Goal: Information Seeking & Learning: Learn about a topic

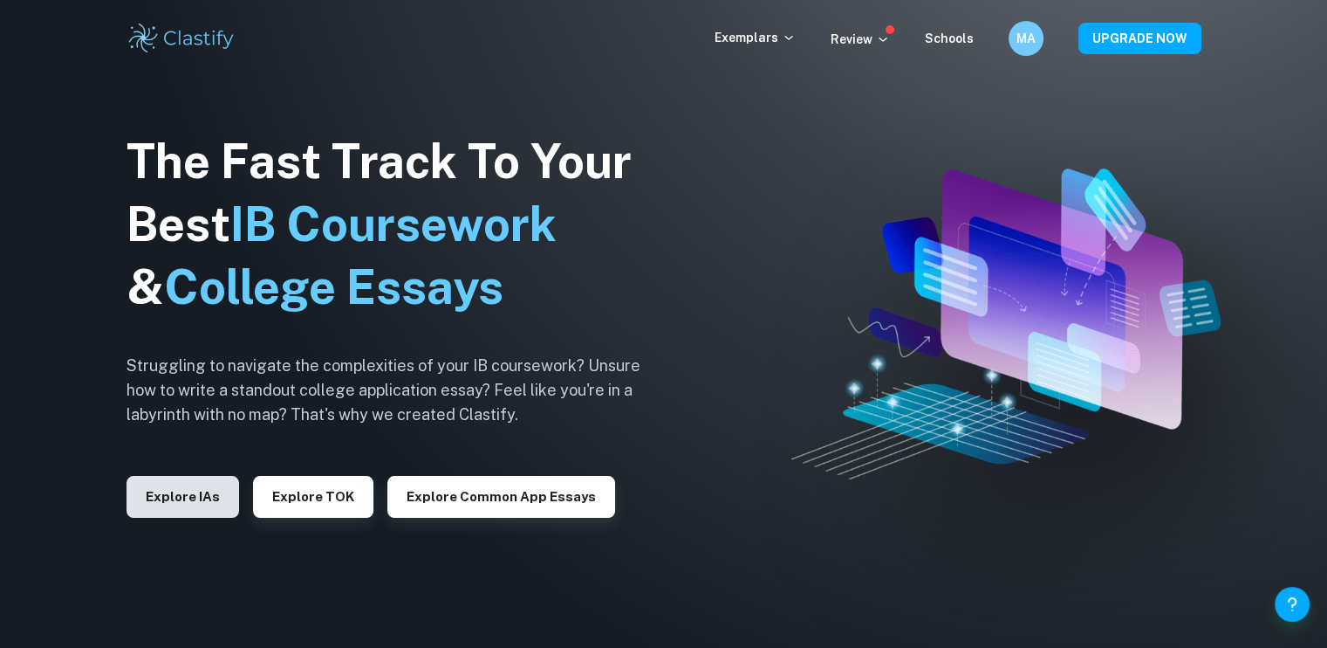
click at [176, 503] on button "Explore IAs" at bounding box center [183, 497] width 113 height 42
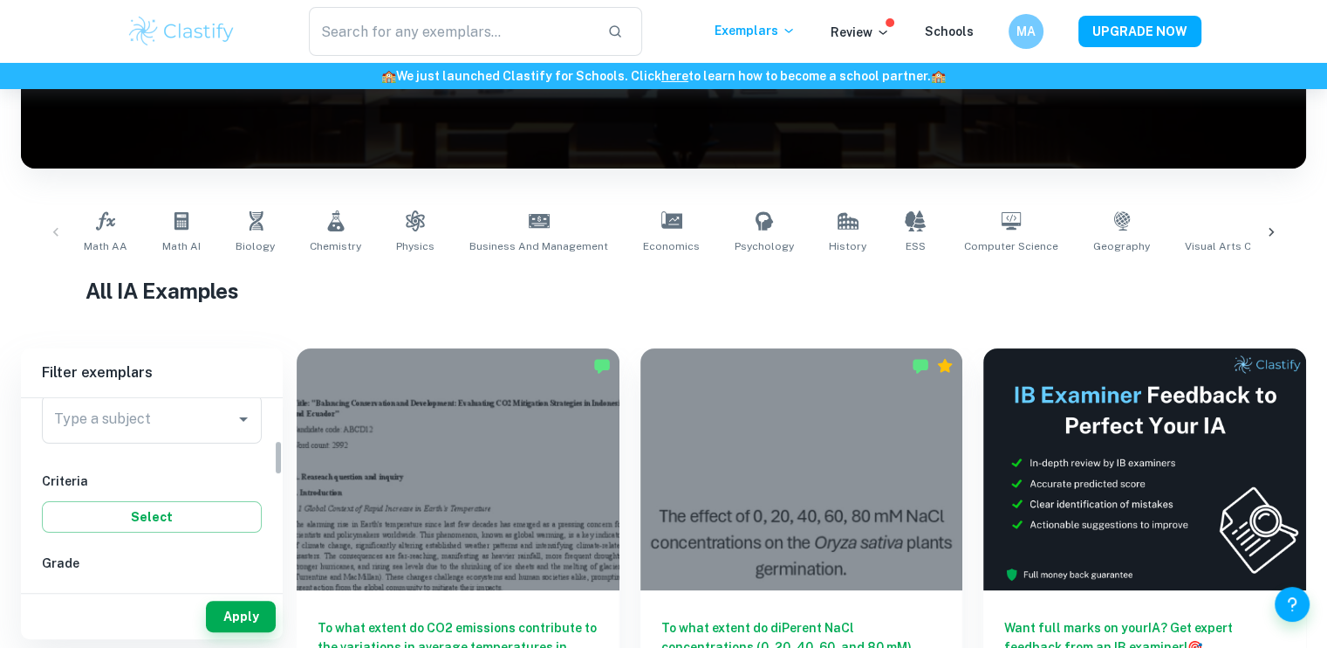
scroll to position [227, 0]
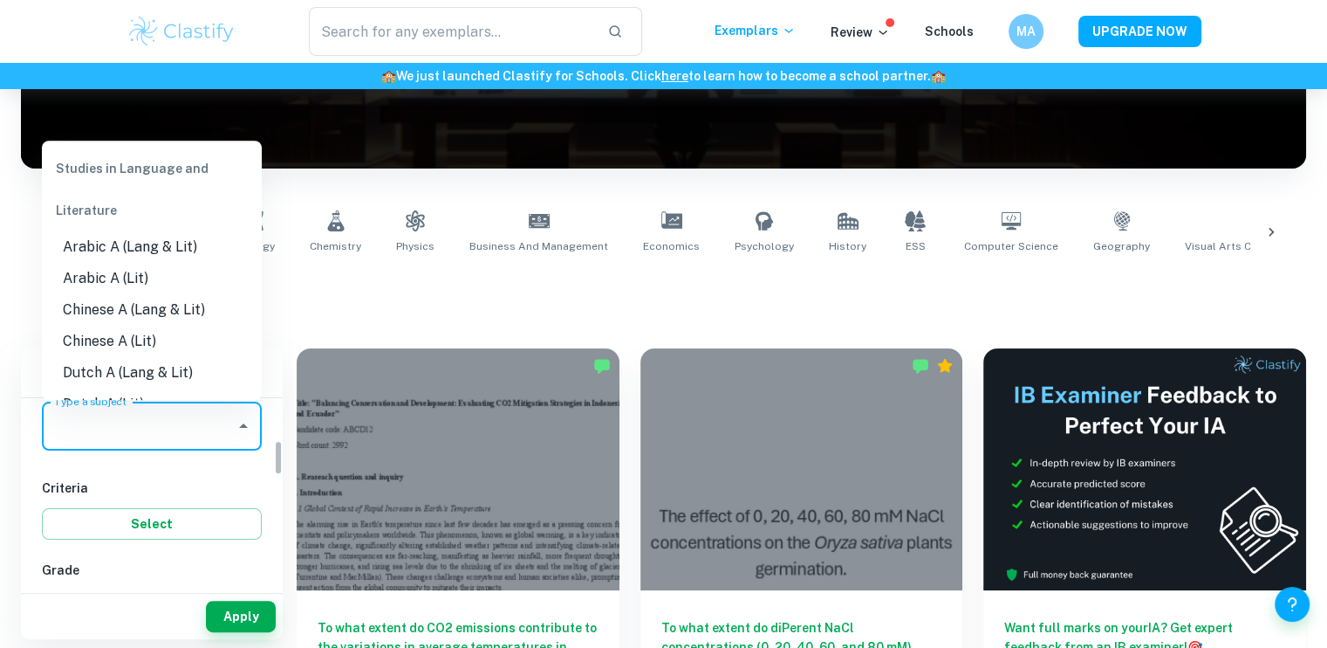
click at [176, 437] on input "Type a subject" at bounding box center [139, 425] width 178 height 33
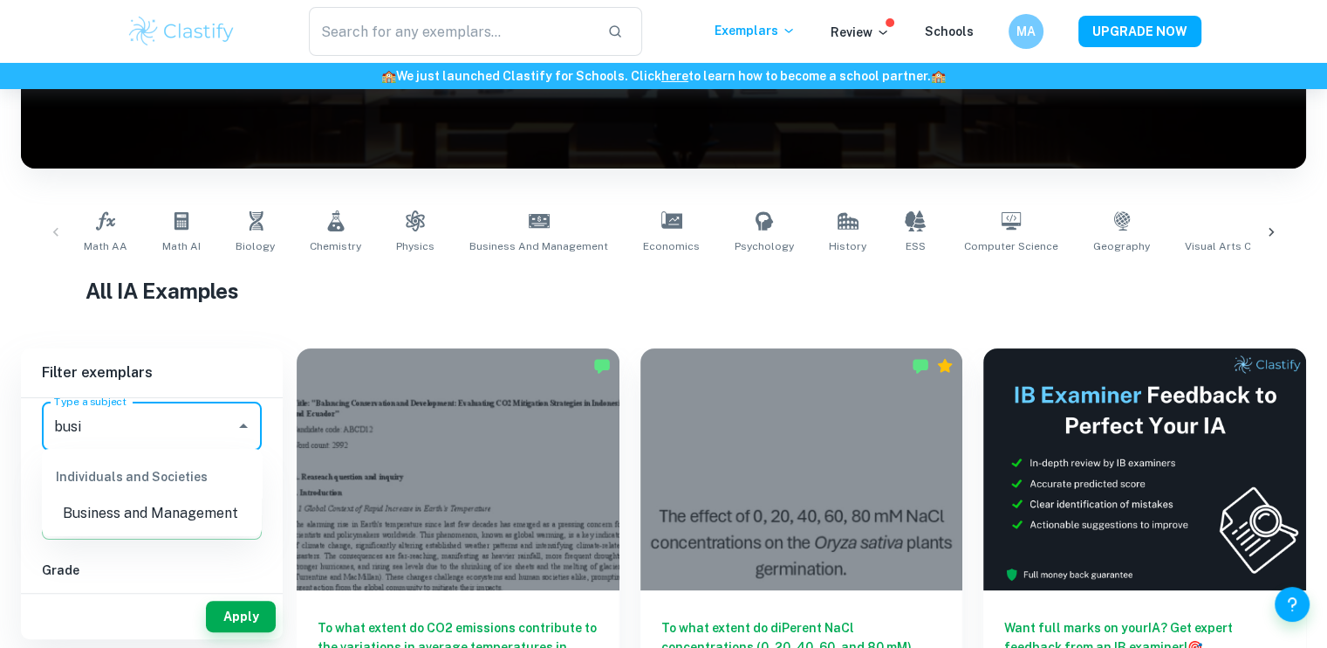
click at [164, 512] on li "Business and Management" at bounding box center [152, 512] width 220 height 31
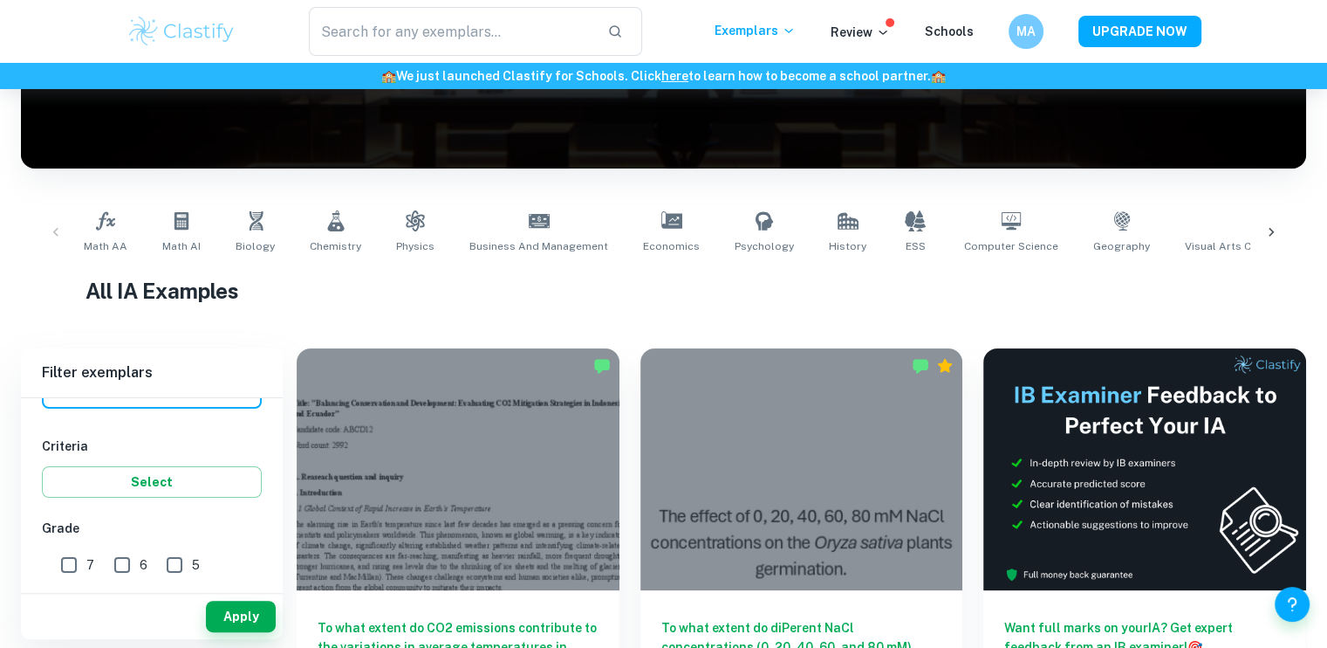
scroll to position [307, 0]
type input "Business and Management"
click at [60, 527] on input "7" at bounding box center [68, 526] width 35 height 35
checkbox input "true"
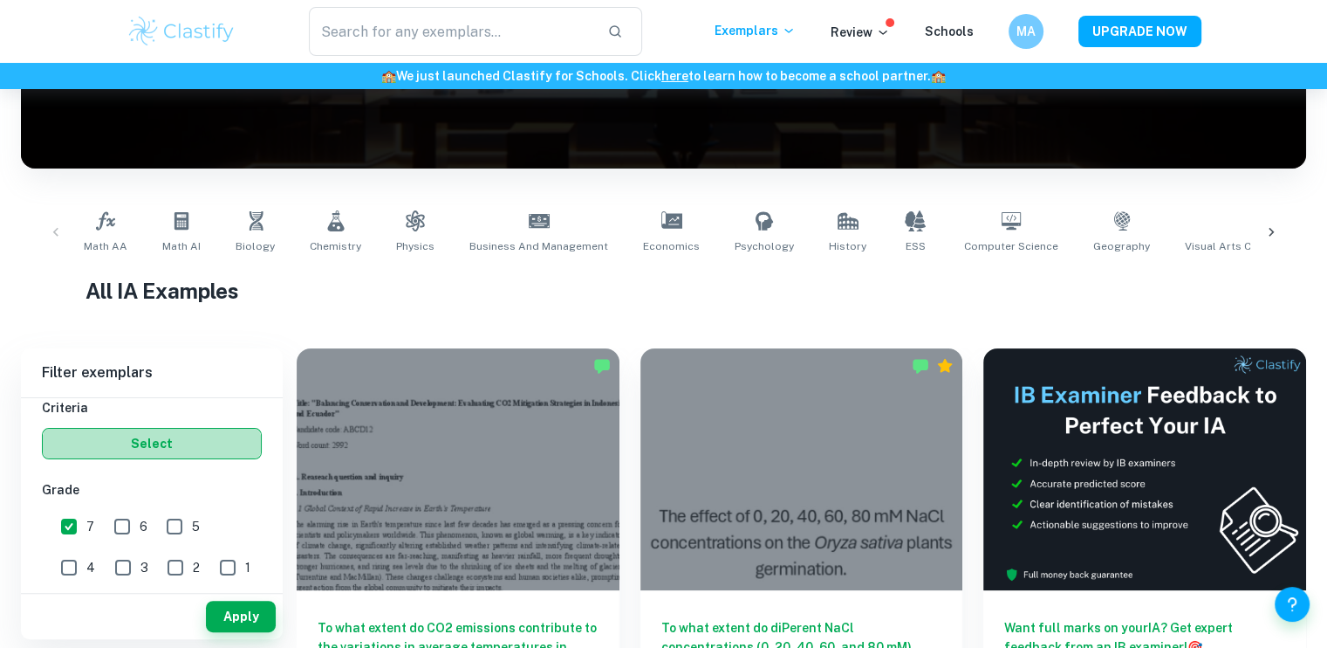
click at [138, 439] on button "Select" at bounding box center [152, 443] width 220 height 31
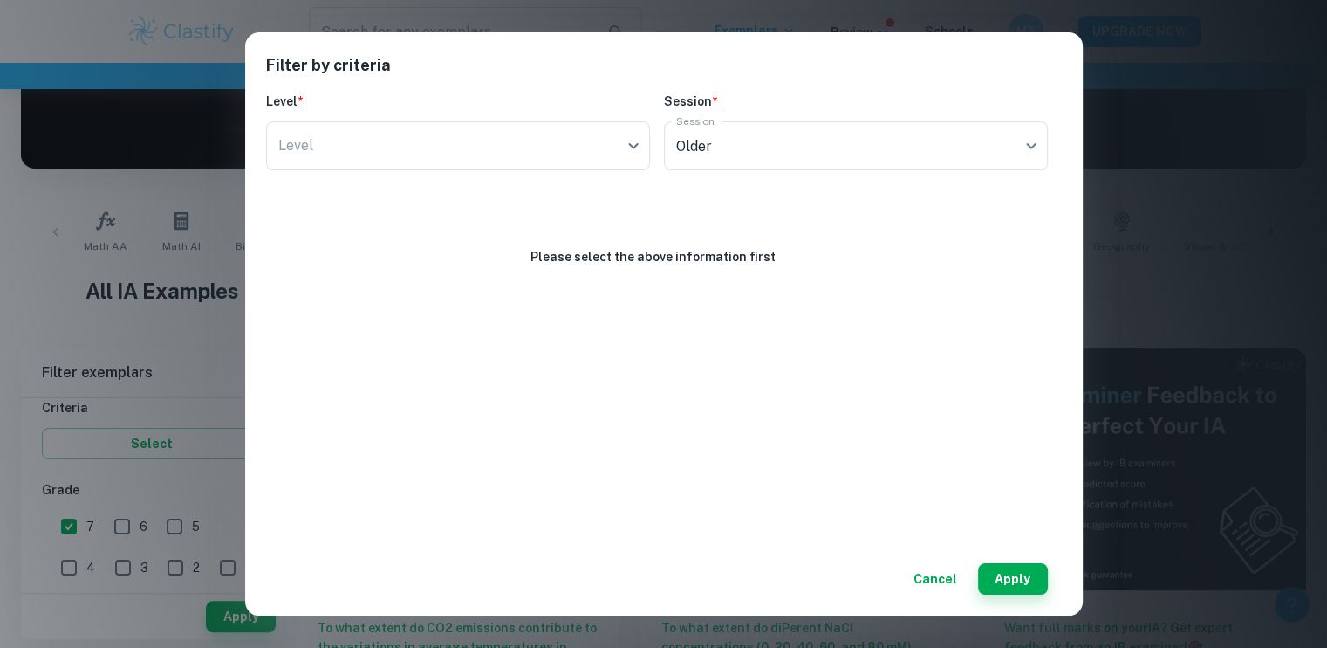
click at [919, 572] on button "Cancel" at bounding box center [936, 578] width 58 height 31
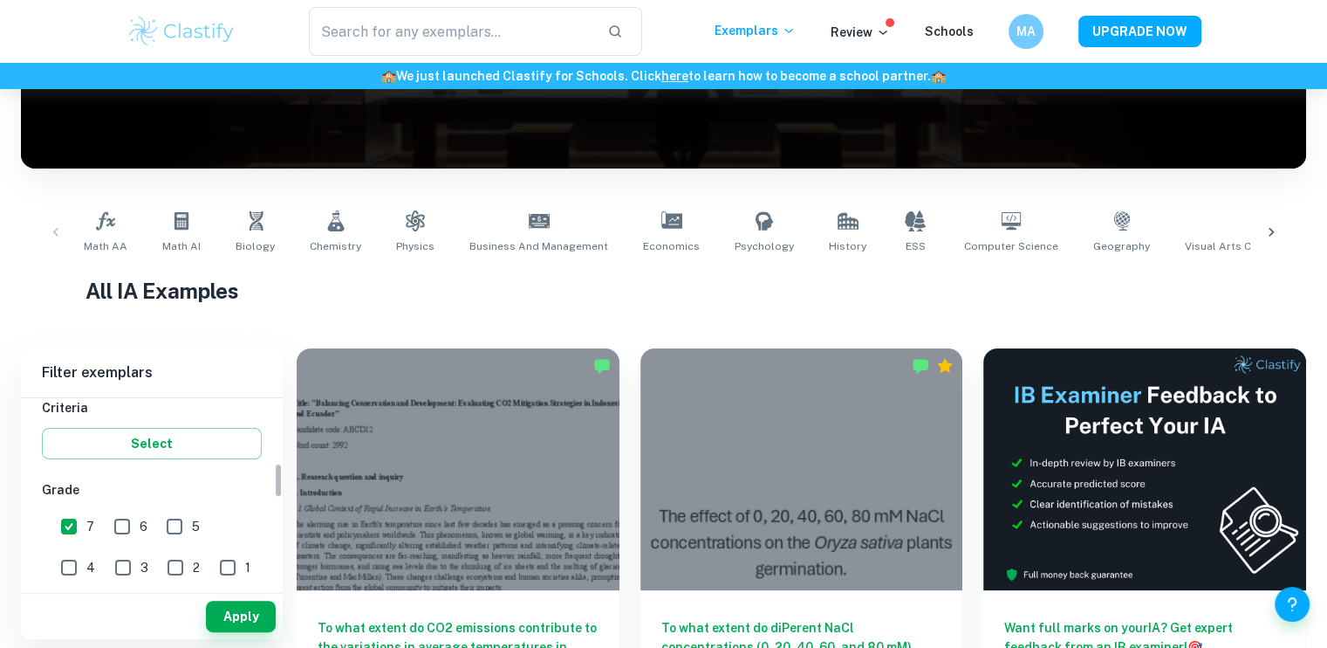
scroll to position [346, 0]
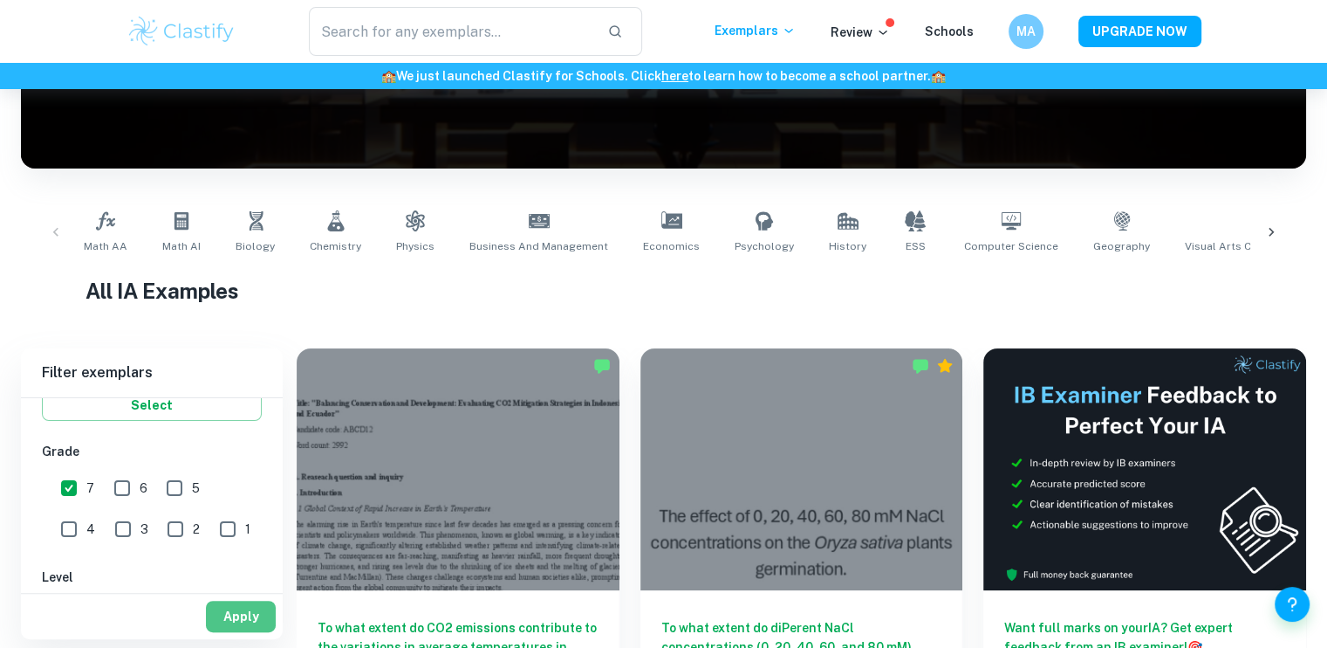
click at [248, 610] on button "Apply" at bounding box center [241, 615] width 70 height 31
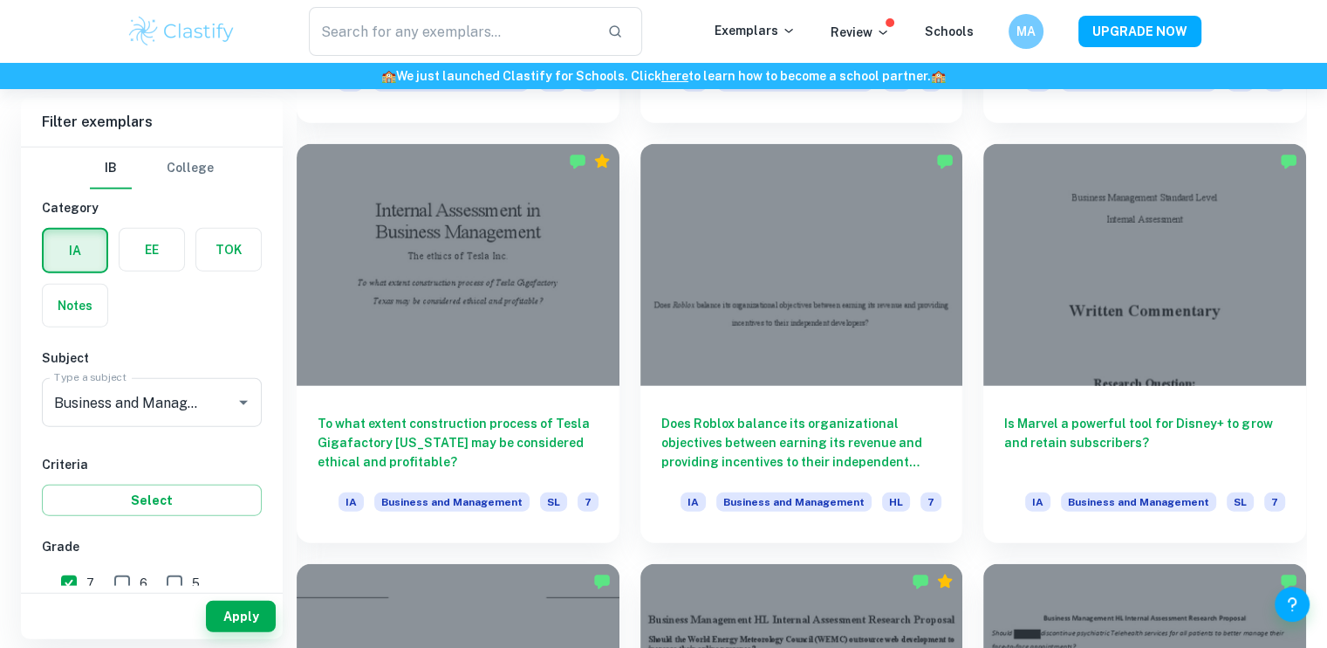
scroll to position [4225, 0]
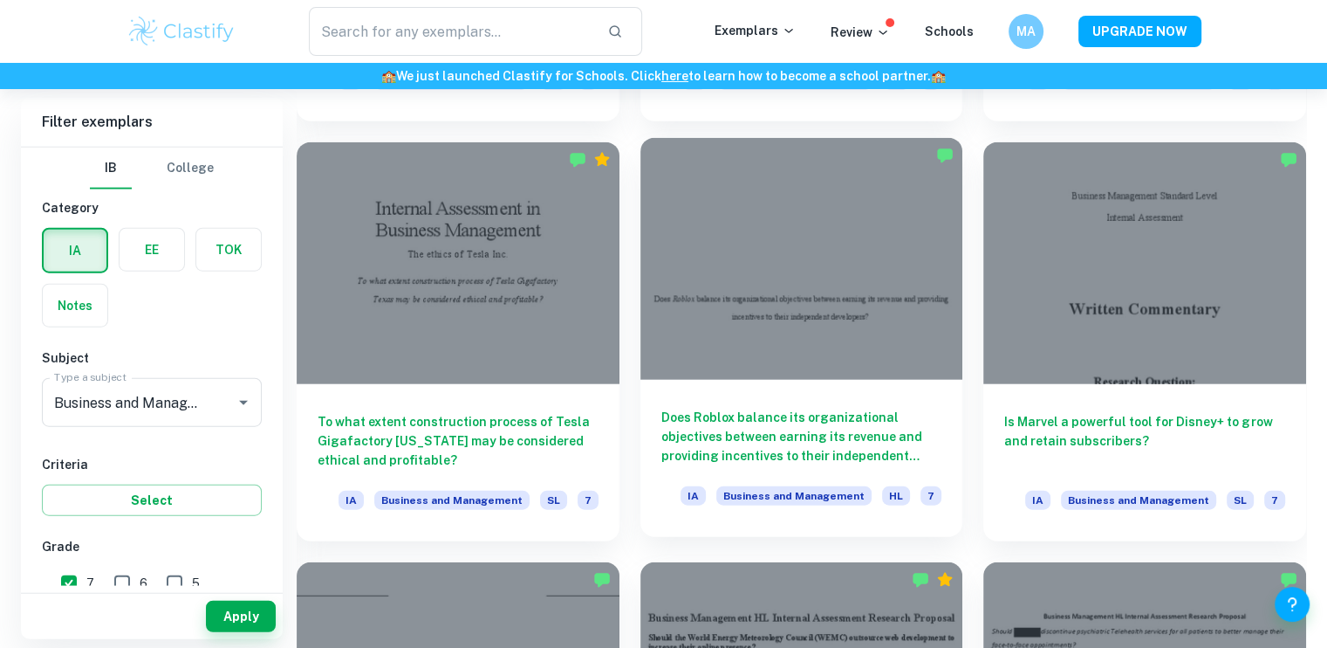
click at [920, 453] on h6 "Does Roblox balance its organizational objectives between earning its revenue a…" at bounding box center [801, 437] width 281 height 58
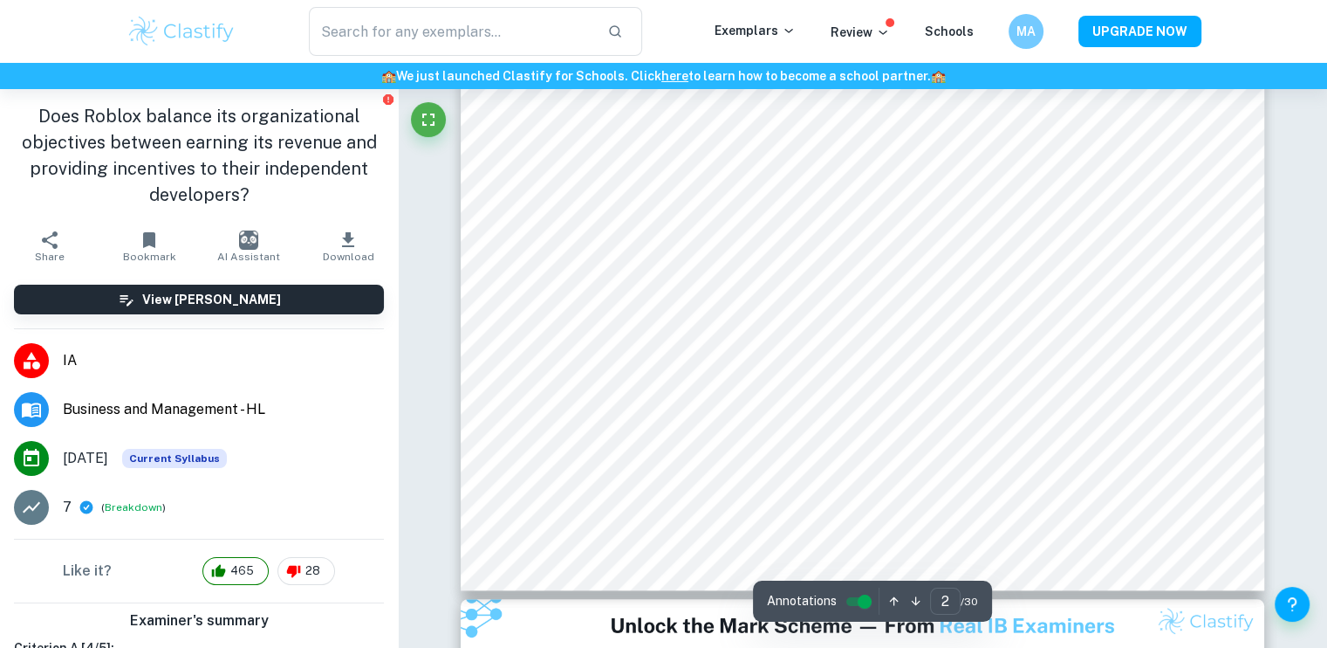
scroll to position [1726, 0]
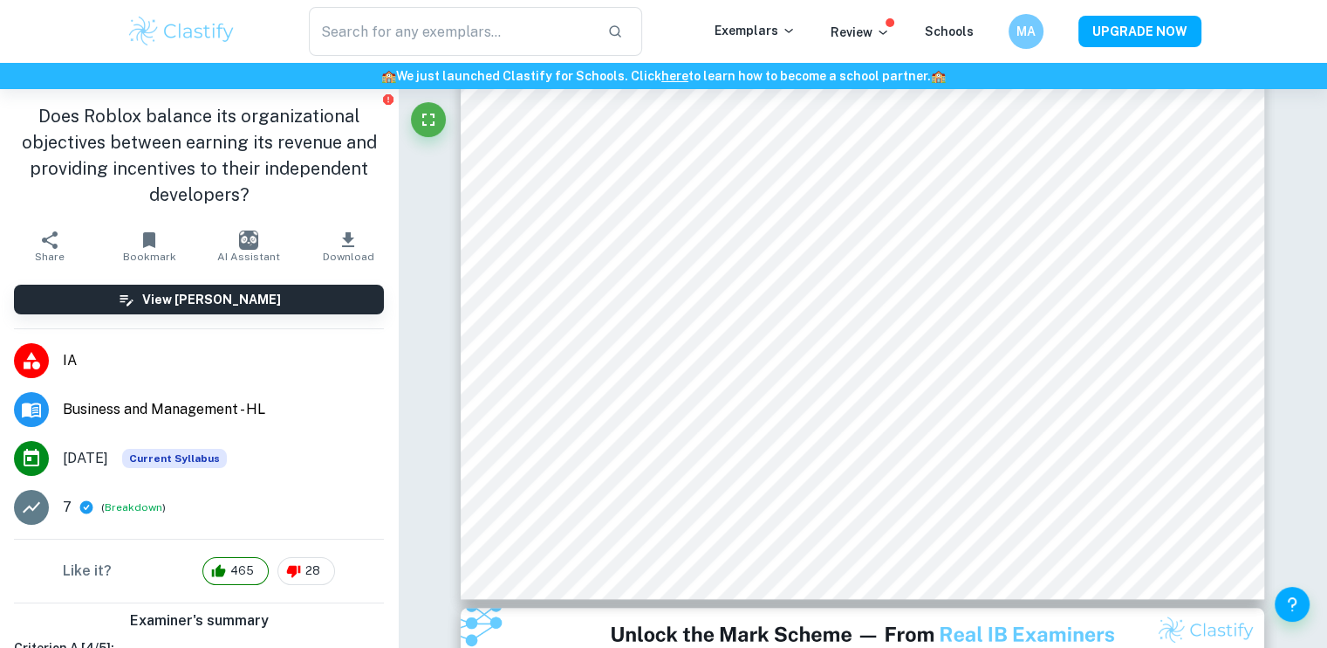
type input "3"
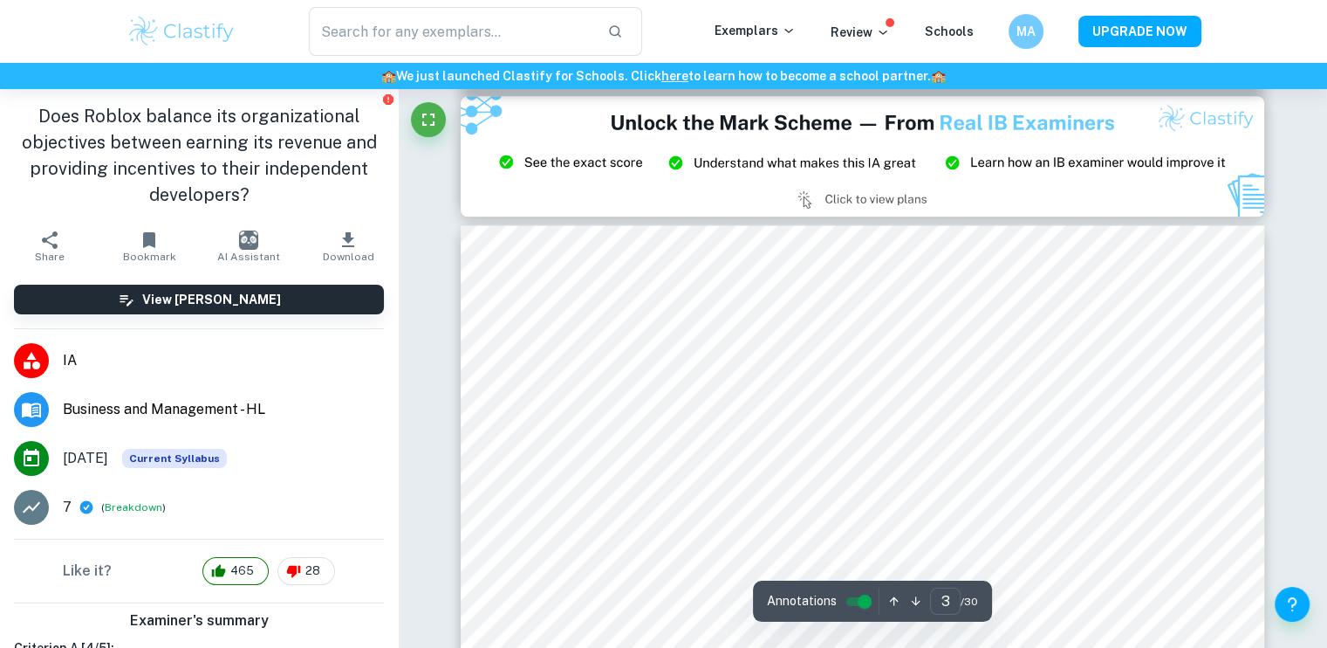
scroll to position [2293, 0]
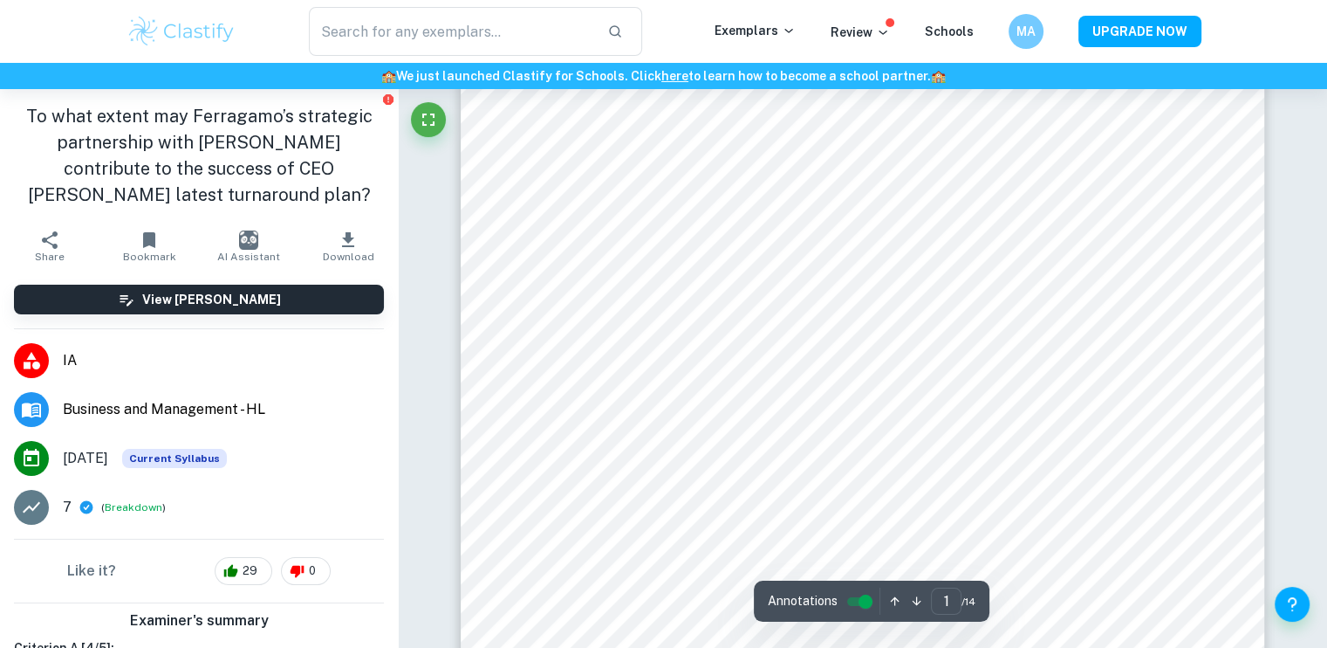
scroll to position [494, 0]
